Goal: Task Accomplishment & Management: Manage account settings

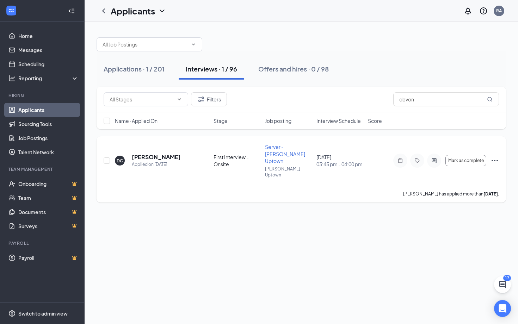
click at [494, 156] on icon "Ellipses" at bounding box center [494, 160] width 8 height 8
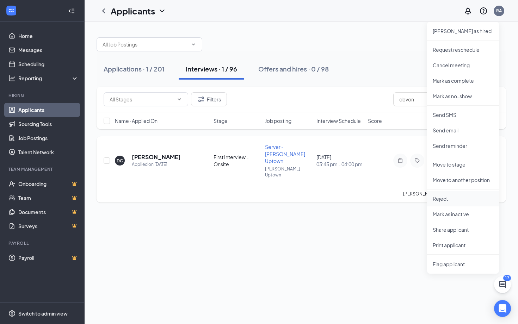
click at [444, 198] on p "Reject" at bounding box center [463, 198] width 61 height 7
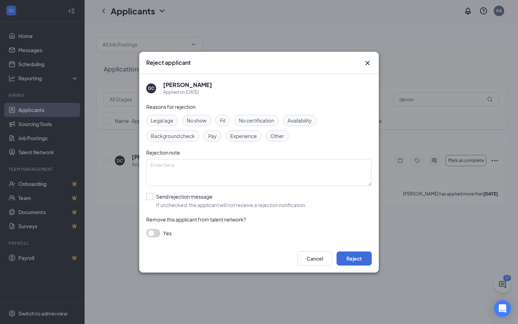
click at [205, 203] on span "If unchecked, the applicant will not receive a rejection notification." at bounding box center [231, 205] width 150 height 7
click at [205, 203] on input "Send rejection message If unchecked, the applicant will not receive a rejection…" at bounding box center [226, 201] width 160 height 16
checkbox input "true"
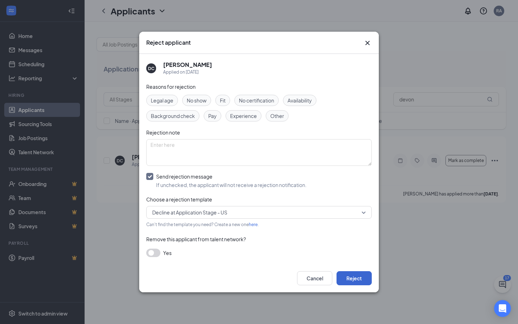
click at [348, 276] on button "Reject" at bounding box center [354, 278] width 35 height 14
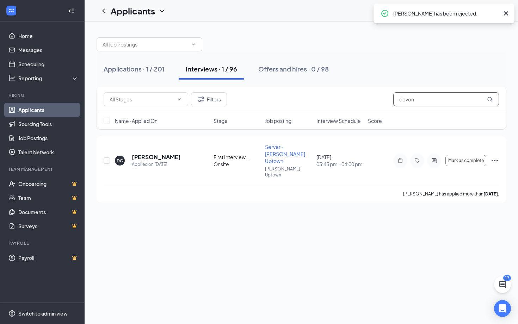
click at [420, 101] on input "devon" at bounding box center [446, 99] width 106 height 14
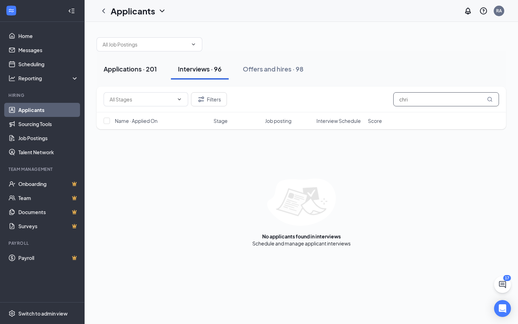
type input "chri"
click at [147, 64] on button "Applications · 201" at bounding box center [130, 68] width 67 height 21
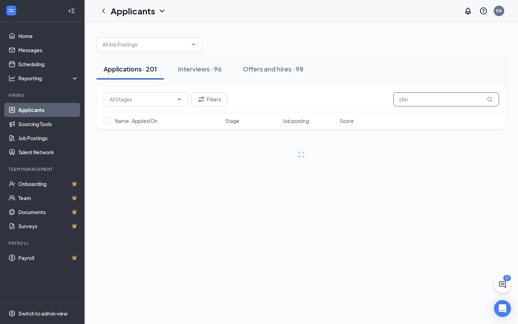
click at [417, 101] on input "chri" at bounding box center [446, 99] width 106 height 14
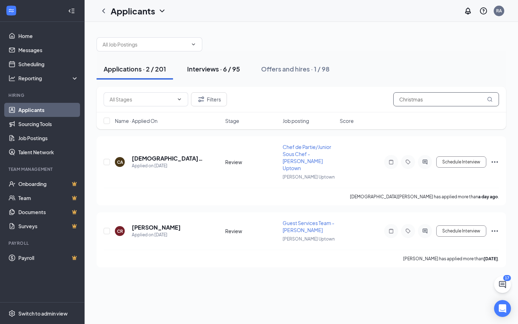
type input "Christmas"
click at [232, 69] on div "Interviews · 6 / 95" at bounding box center [213, 68] width 53 height 9
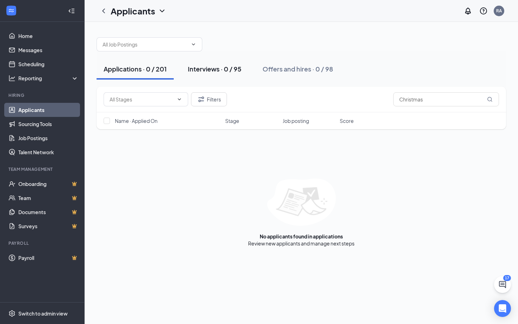
click at [215, 69] on div "Interviews · 0 / 95" at bounding box center [215, 68] width 54 height 9
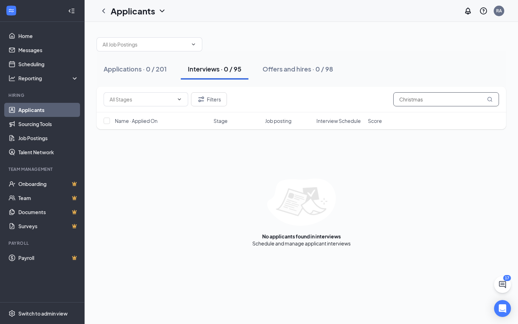
click at [434, 98] on input "Christmas" at bounding box center [446, 99] width 106 height 14
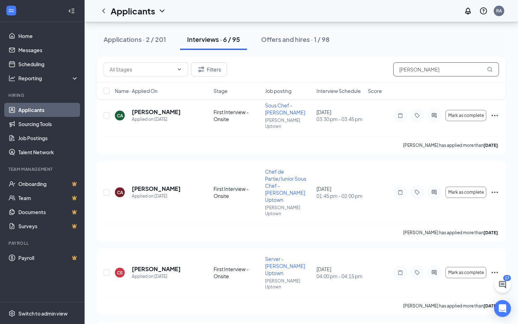
scroll to position [185, 0]
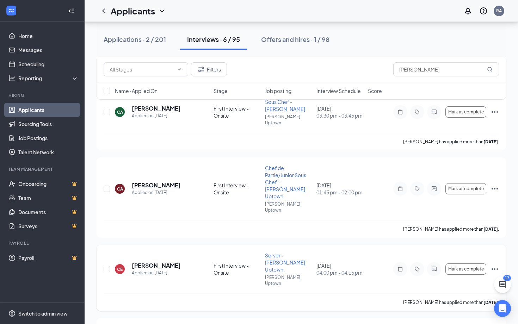
click at [496, 265] on icon "Ellipses" at bounding box center [494, 269] width 8 height 8
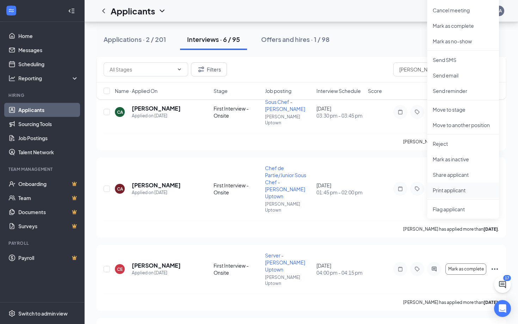
click at [449, 190] on p "Print applicant" at bounding box center [463, 190] width 61 height 7
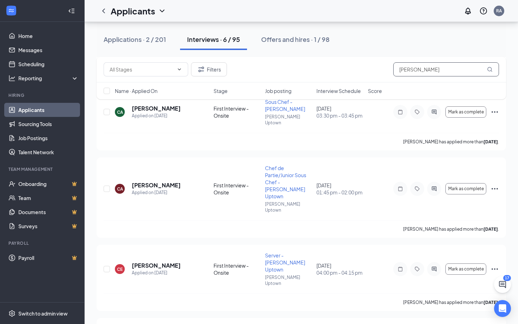
click at [413, 72] on input "[PERSON_NAME]" at bounding box center [446, 69] width 106 height 14
type input "C"
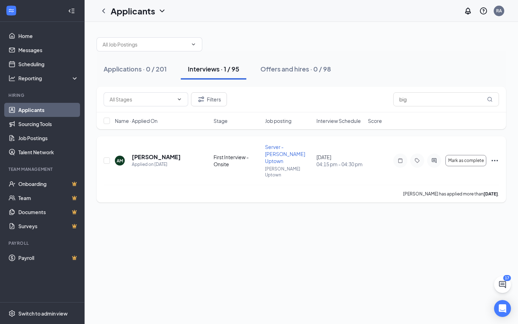
drag, startPoint x: 396, startPoint y: 107, endPoint x: 496, endPoint y: 154, distance: 110.8
click at [496, 156] on icon "Ellipses" at bounding box center [494, 160] width 8 height 8
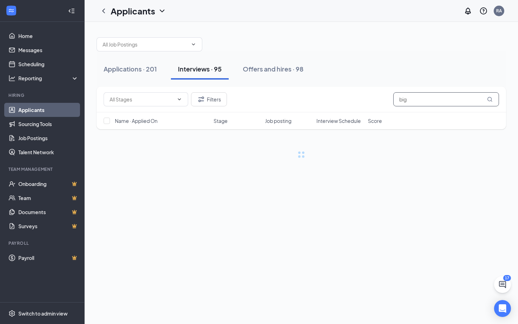
click at [421, 100] on input "big" at bounding box center [446, 99] width 106 height 14
type input "b"
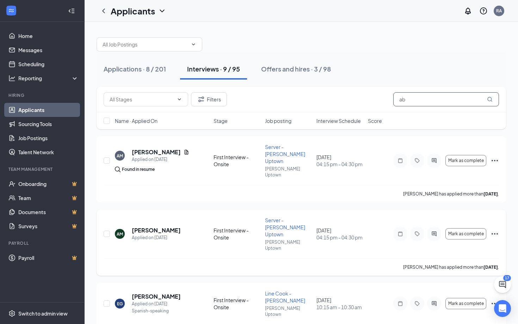
type input "ab"
click at [495, 230] on icon "Ellipses" at bounding box center [494, 234] width 8 height 8
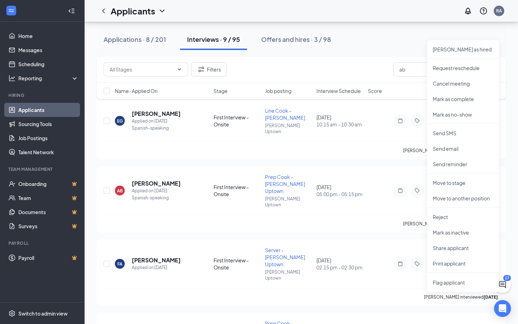
scroll to position [194, 0]
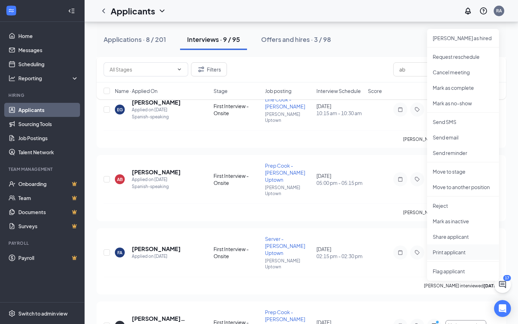
click at [452, 254] on p "Print applicant" at bounding box center [463, 252] width 61 height 7
